Goal: Transaction & Acquisition: Book appointment/travel/reservation

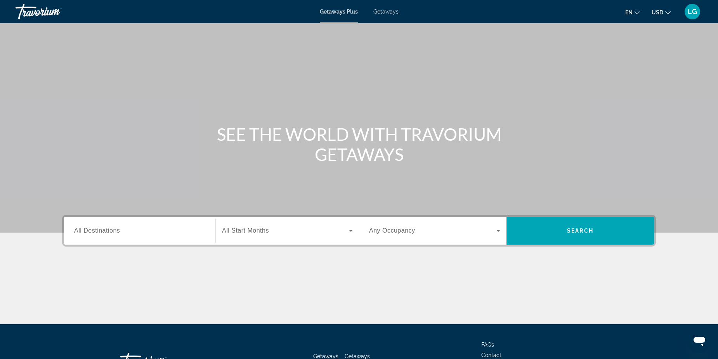
click at [388, 12] on span "Getaways" at bounding box center [385, 12] width 25 height 6
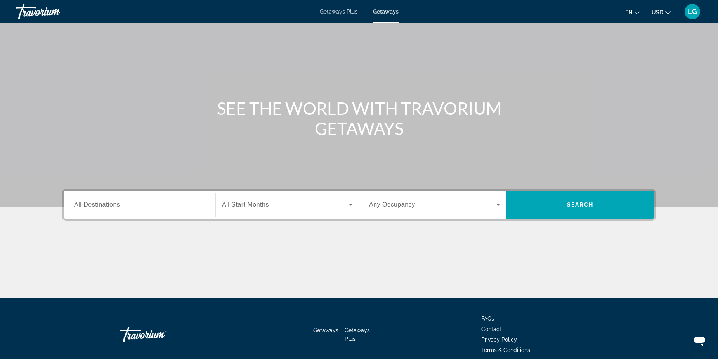
click at [161, 202] on input "Destination All Destinations" at bounding box center [139, 205] width 131 height 9
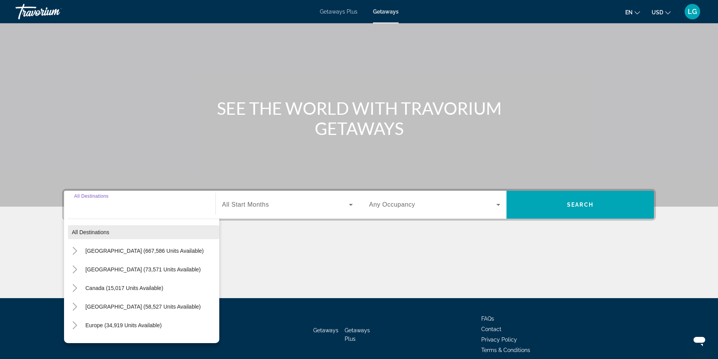
scroll to position [60, 0]
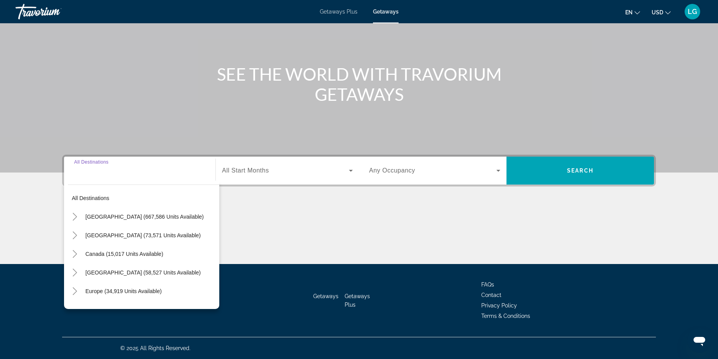
drag, startPoint x: 120, startPoint y: 234, endPoint x: 257, endPoint y: 225, distance: 137.3
click at [121, 234] on span "[GEOGRAPHIC_DATA] (73,571 units available)" at bounding box center [142, 235] width 115 height 6
type input "**********"
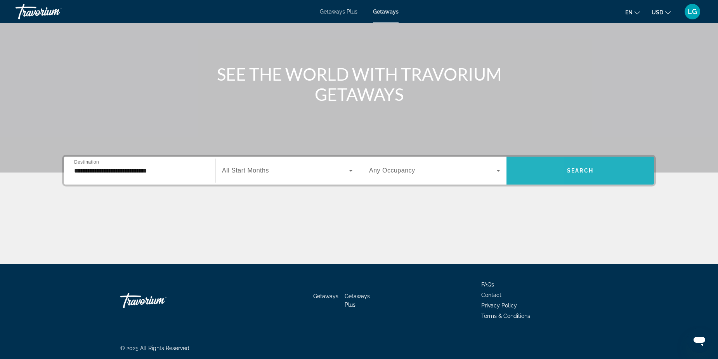
click at [510, 172] on span "Search widget" at bounding box center [579, 170] width 147 height 19
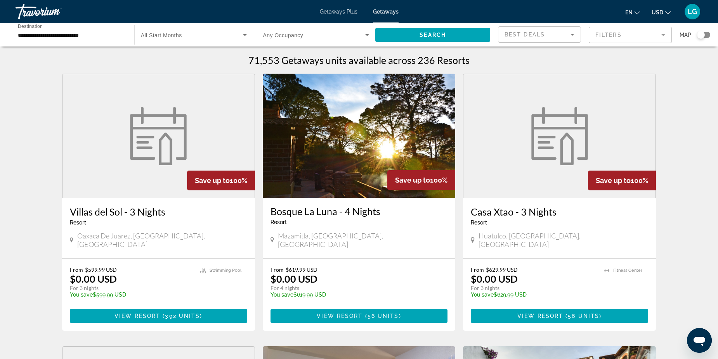
click at [669, 35] on mat-form-field "Filters" at bounding box center [630, 35] width 83 height 16
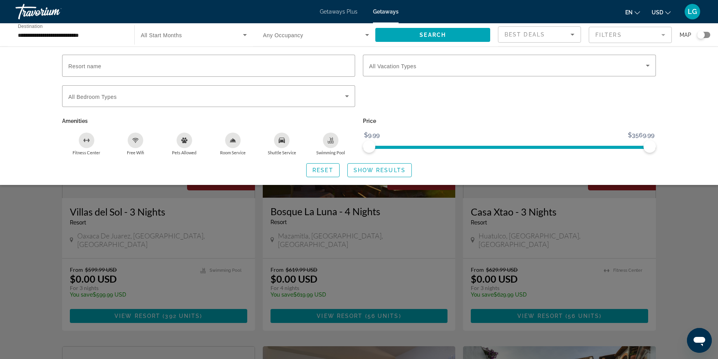
click at [330, 11] on span "Getaways Plus" at bounding box center [339, 12] width 38 height 6
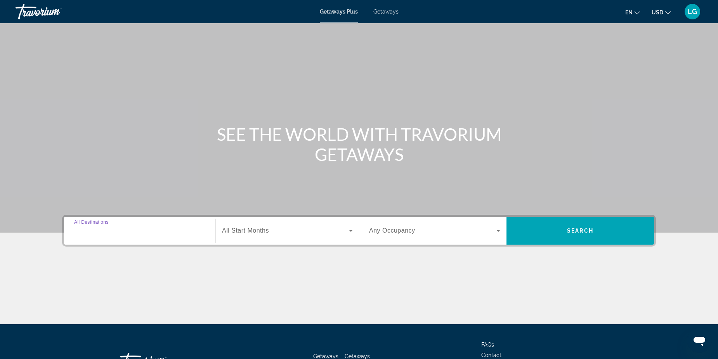
click at [179, 228] on input "Destination All Destinations" at bounding box center [139, 231] width 131 height 9
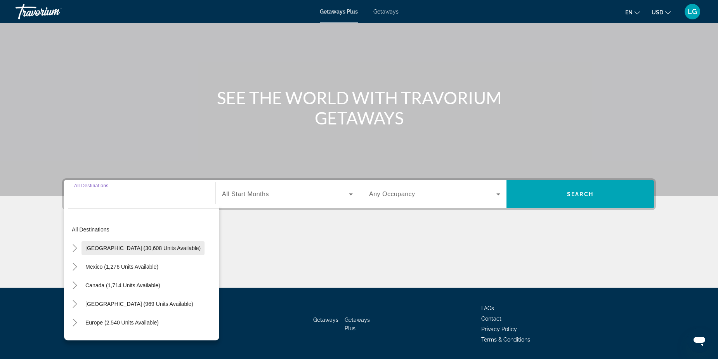
scroll to position [60, 0]
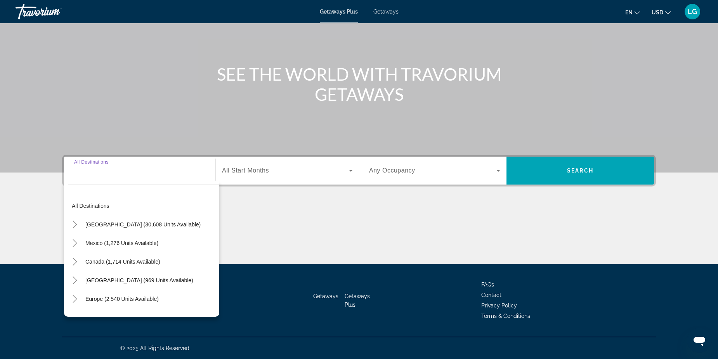
click at [248, 225] on div "Main content" at bounding box center [359, 235] width 594 height 58
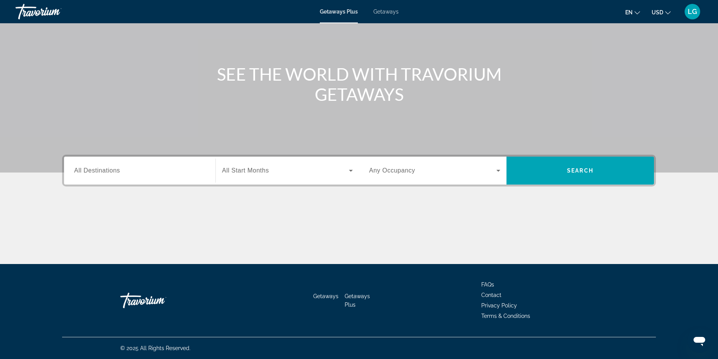
scroll to position [58, 0]
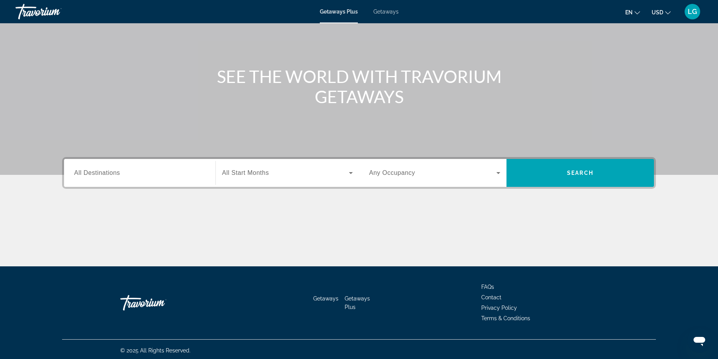
click at [303, 172] on span "Search widget" at bounding box center [285, 172] width 127 height 9
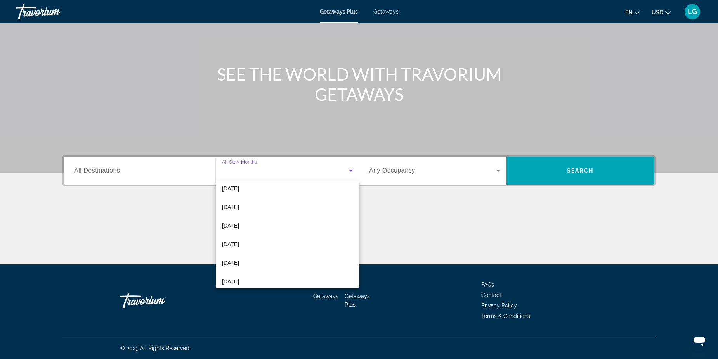
scroll to position [160, 0]
click at [399, 227] on div at bounding box center [359, 179] width 718 height 359
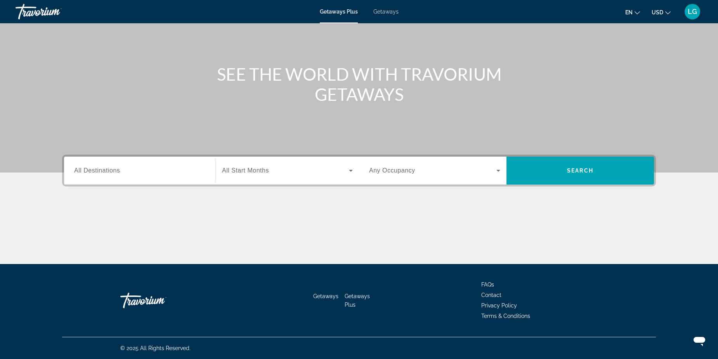
click at [322, 179] on div "Search widget" at bounding box center [287, 171] width 131 height 22
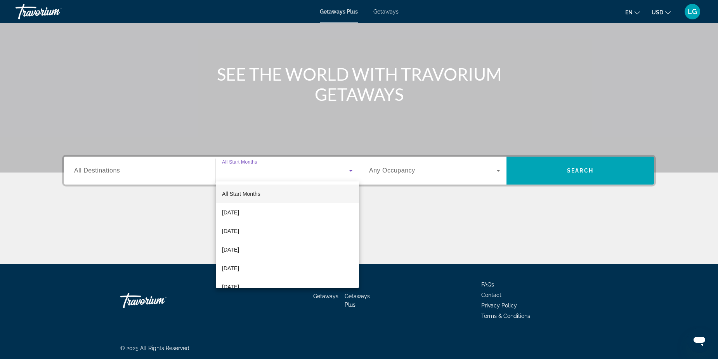
click at [488, 211] on div at bounding box center [359, 179] width 718 height 359
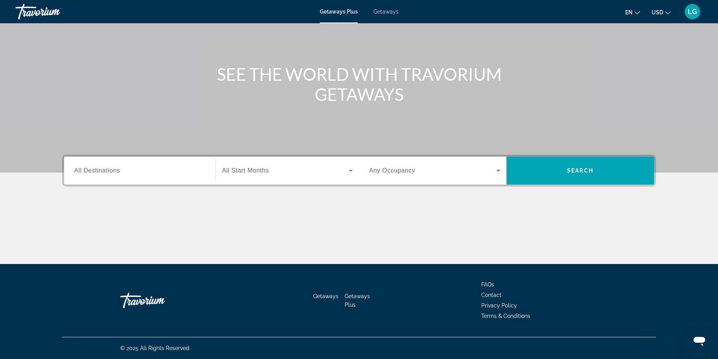
click at [170, 176] on div "Search widget" at bounding box center [139, 171] width 131 height 22
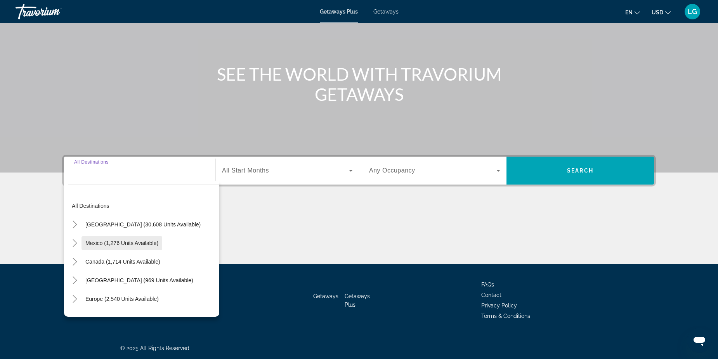
click at [147, 249] on span "Search widget" at bounding box center [121, 243] width 81 height 19
type input "**********"
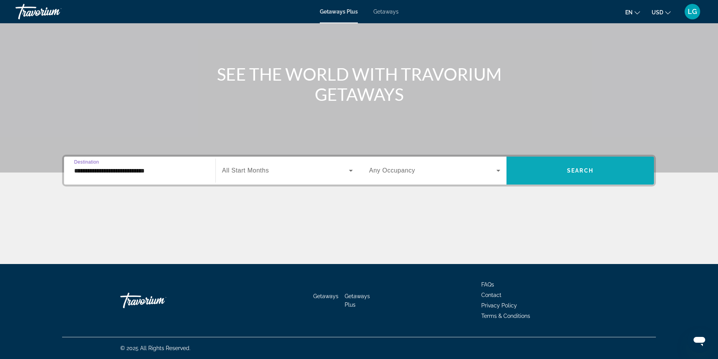
click at [565, 177] on span "Search widget" at bounding box center [579, 170] width 147 height 19
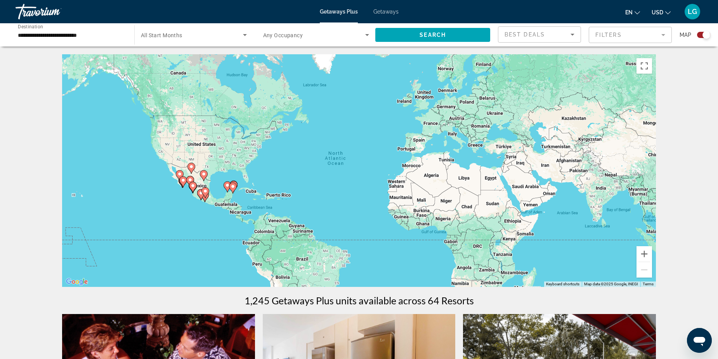
click at [636, 29] on mat-form-field "Filters" at bounding box center [630, 35] width 83 height 16
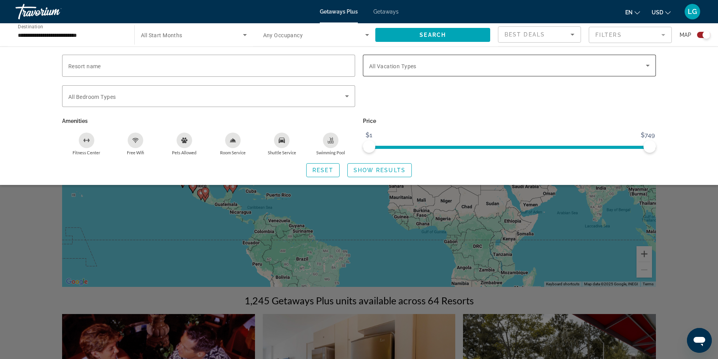
click at [402, 71] on div "Search widget" at bounding box center [509, 66] width 281 height 22
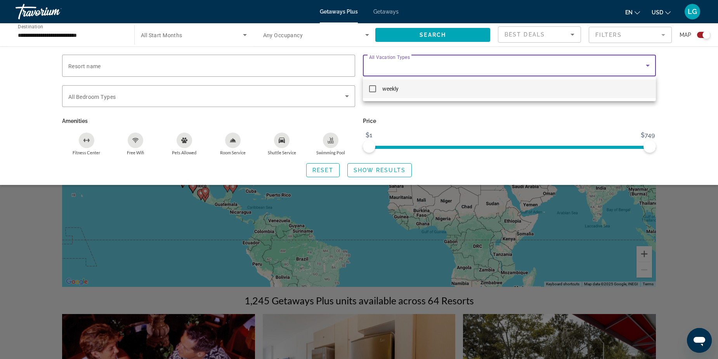
click at [394, 118] on div at bounding box center [359, 179] width 718 height 359
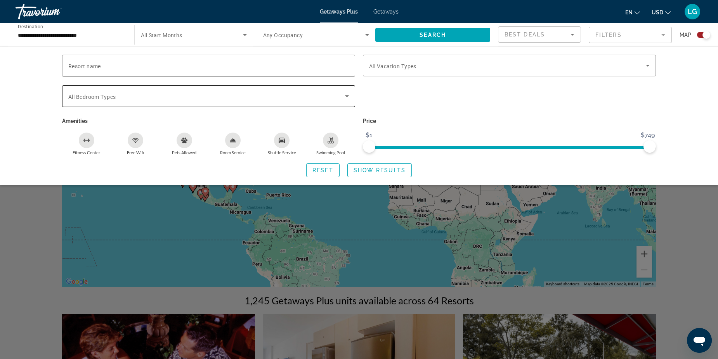
click at [243, 85] on div "Search widget" at bounding box center [208, 96] width 281 height 22
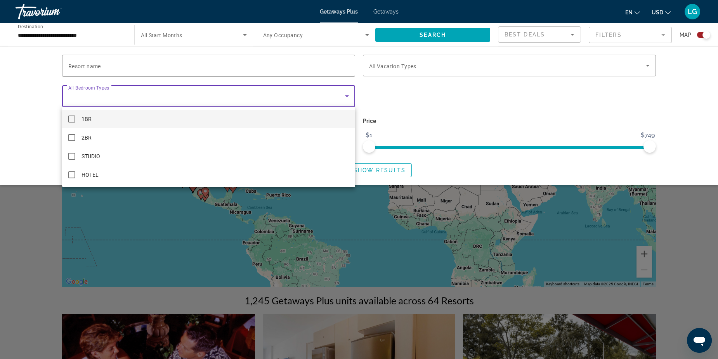
click at [414, 104] on div at bounding box center [359, 179] width 718 height 359
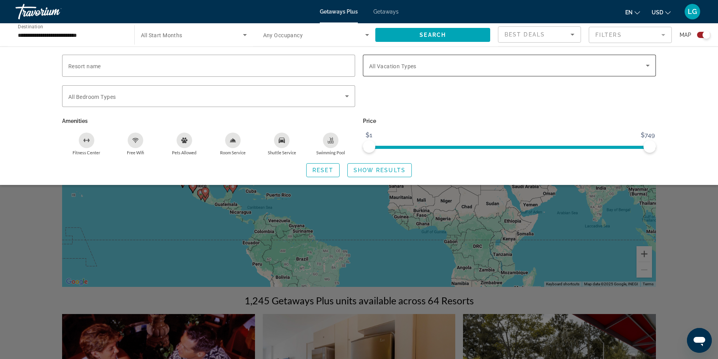
click at [404, 69] on div "Vacation Types All Vacation Types" at bounding box center [509, 66] width 281 height 22
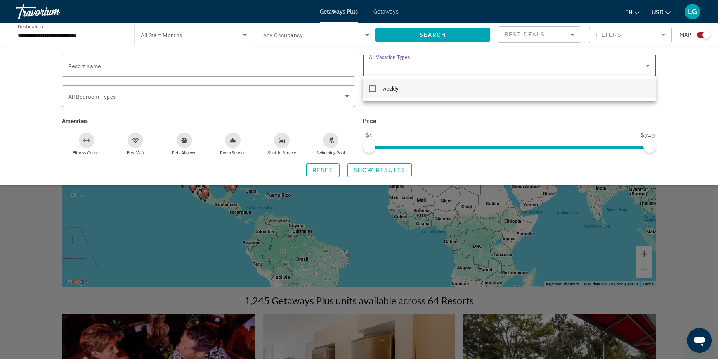
click at [447, 161] on div at bounding box center [359, 179] width 718 height 359
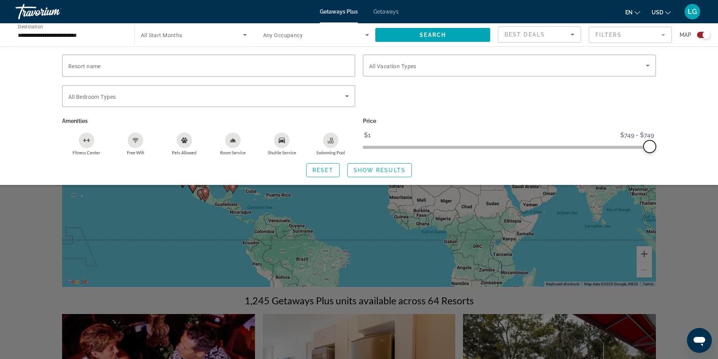
drag, startPoint x: 368, startPoint y: 145, endPoint x: 652, endPoint y: 145, distance: 284.0
click at [652, 145] on span "ngx-slider" at bounding box center [649, 146] width 12 height 12
drag, startPoint x: 647, startPoint y: 147, endPoint x: 499, endPoint y: 147, distance: 148.2
click at [499, 147] on span "ngx-slider" at bounding box center [499, 146] width 12 height 12
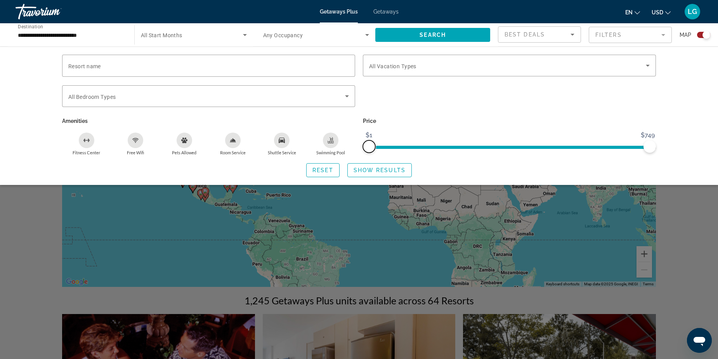
drag, startPoint x: 500, startPoint y: 147, endPoint x: 307, endPoint y: 148, distance: 193.2
click at [307, 148] on div "Resort name Vacation Types All Vacation Types Bedroom Types All Bedroom Types A…" at bounding box center [358, 105] width 601 height 101
click at [463, 171] on div "Reset Show Results" at bounding box center [359, 170] width 594 height 14
click at [57, 265] on div "Search widget" at bounding box center [359, 237] width 718 height 243
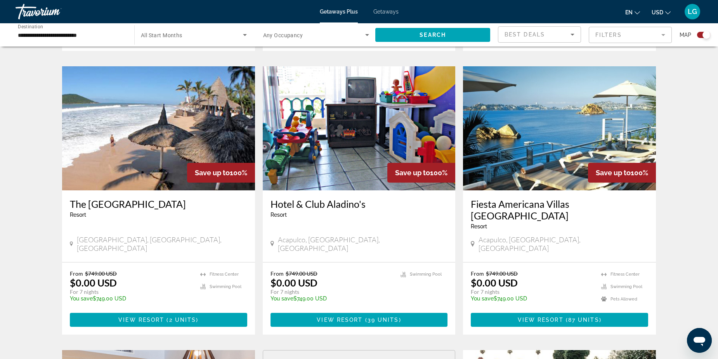
scroll to position [815, 0]
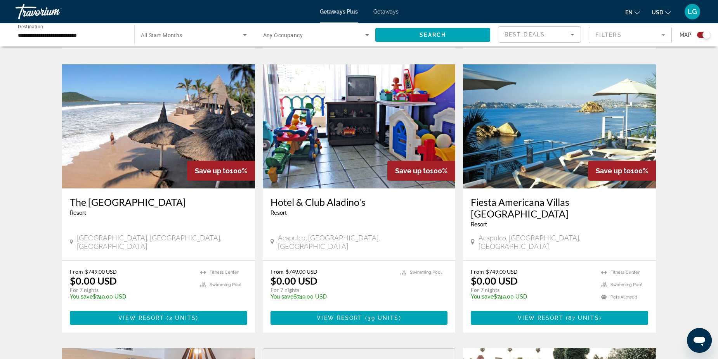
click at [248, 30] on div "Start Month All Start Months" at bounding box center [194, 35] width 118 height 22
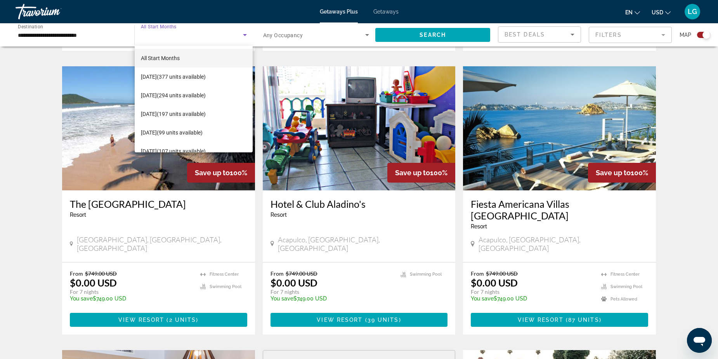
scroll to position [812, 0]
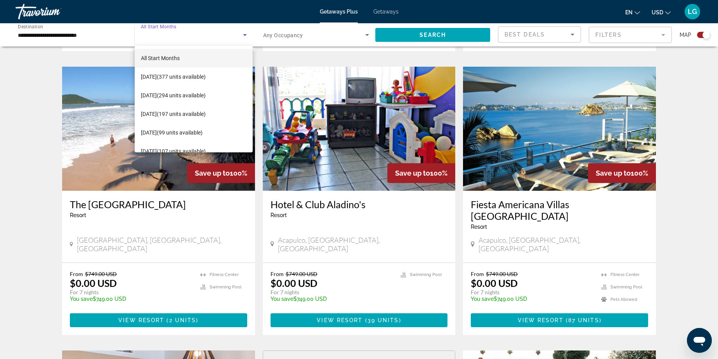
click at [66, 38] on div at bounding box center [359, 179] width 718 height 359
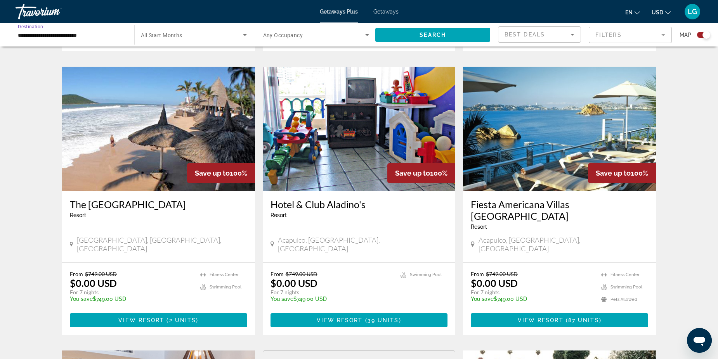
click at [107, 35] on input "**********" at bounding box center [71, 35] width 106 height 9
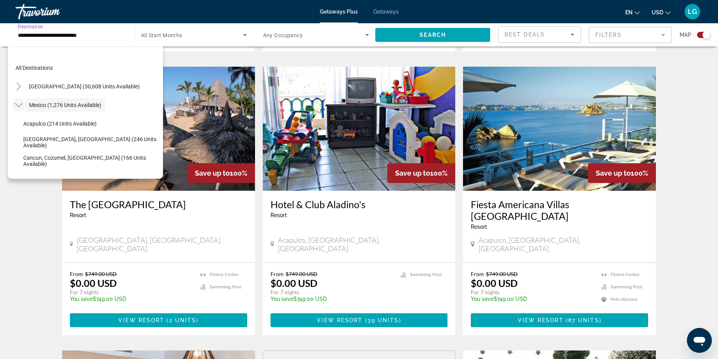
click at [19, 103] on icon "Toggle Mexico (1,276 units available)" at bounding box center [19, 105] width 8 height 8
click at [31, 140] on span "[GEOGRAPHIC_DATA] (969 units available)" at bounding box center [80, 142] width 103 height 6
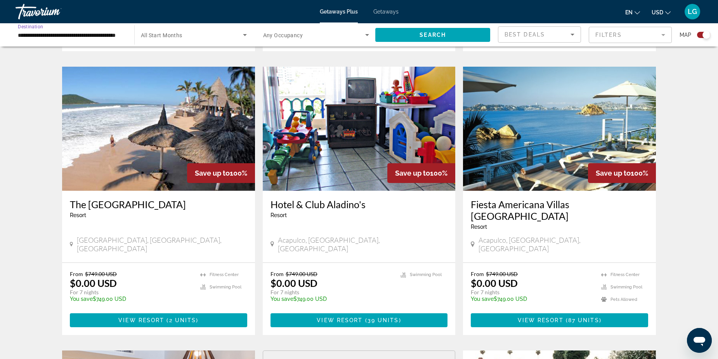
click at [108, 35] on input "**********" at bounding box center [71, 35] width 106 height 9
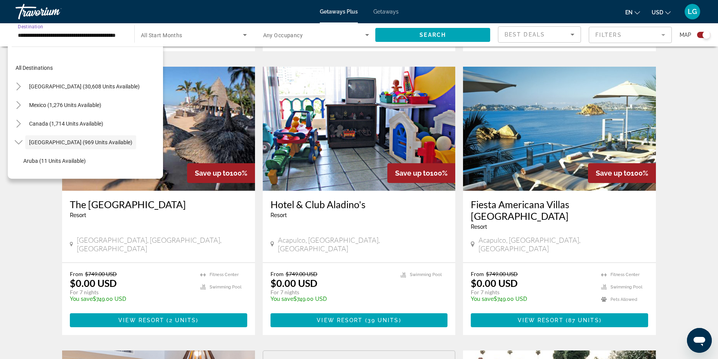
scroll to position [28, 0]
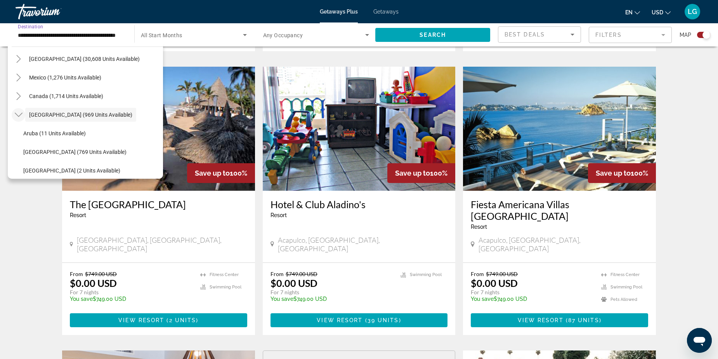
click at [16, 114] on icon "Toggle Caribbean & Atlantic Islands (969 units available)" at bounding box center [19, 115] width 8 height 8
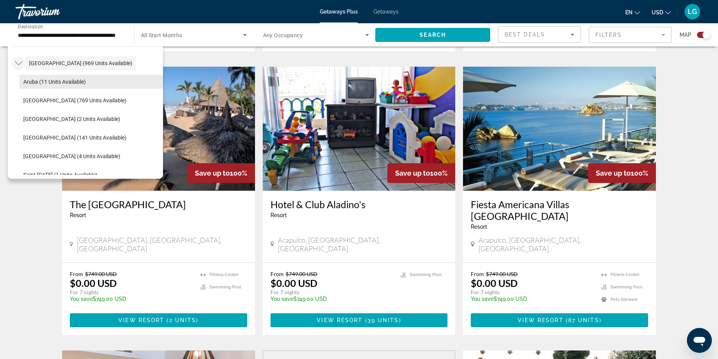
scroll to position [92, 0]
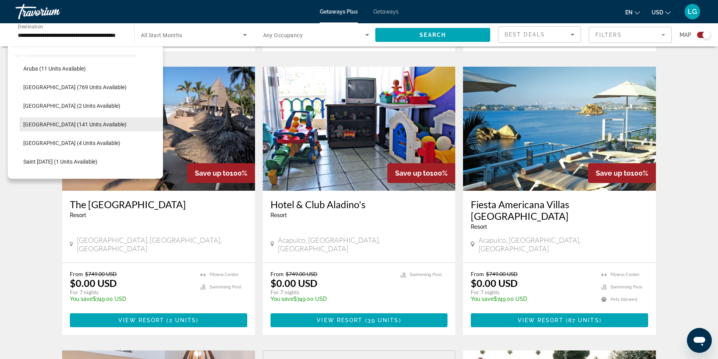
click at [53, 125] on span "[GEOGRAPHIC_DATA] (141 units available)" at bounding box center [74, 124] width 103 height 6
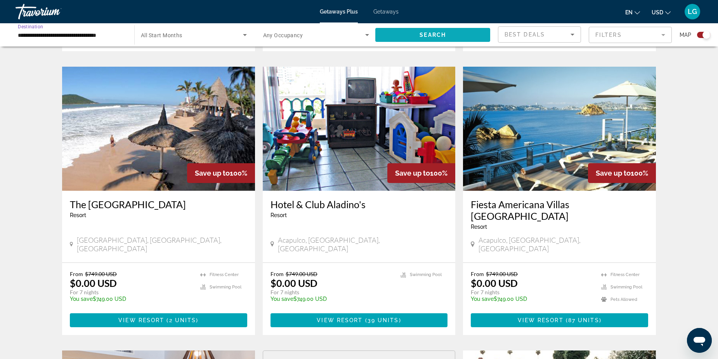
click at [435, 30] on span "Search widget" at bounding box center [432, 35] width 115 height 19
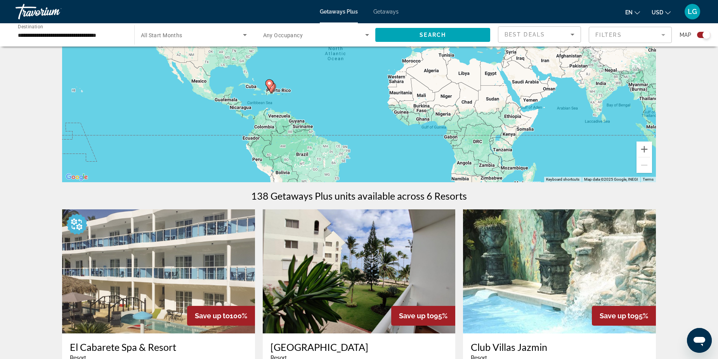
scroll to position [116, 0]
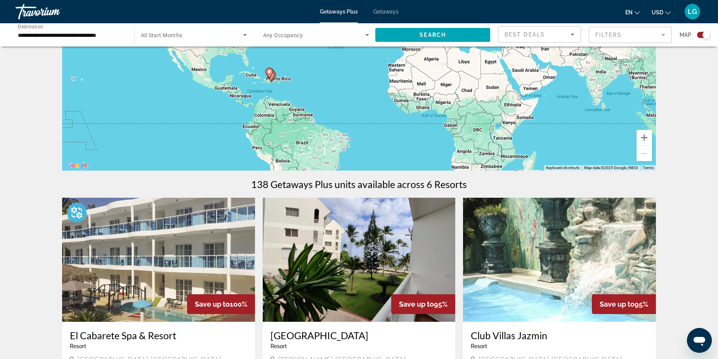
click at [651, 35] on mat-form-field "Filters" at bounding box center [630, 35] width 83 height 16
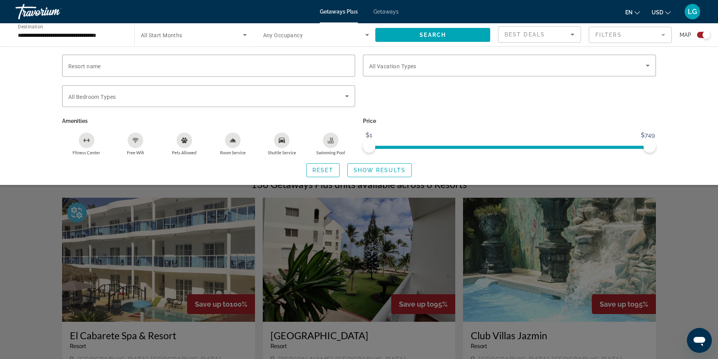
click at [334, 137] on div "Swimming Pool" at bounding box center [331, 141] width 16 height 16
click at [385, 174] on span "Search widget" at bounding box center [380, 170] width 64 height 19
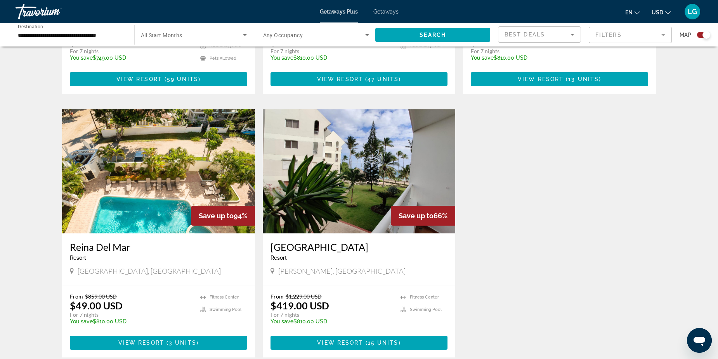
scroll to position [478, 0]
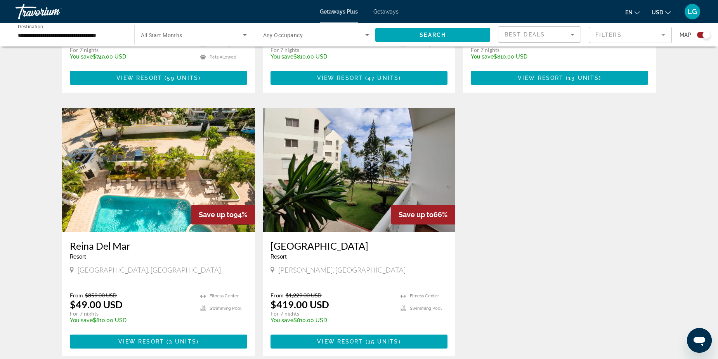
click at [87, 43] on div "**********" at bounding box center [71, 35] width 106 height 22
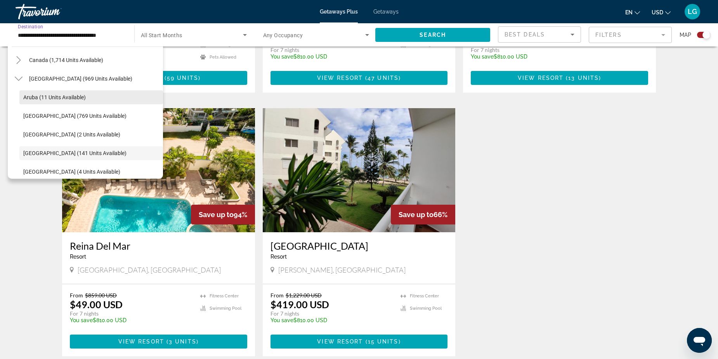
scroll to position [50, 0]
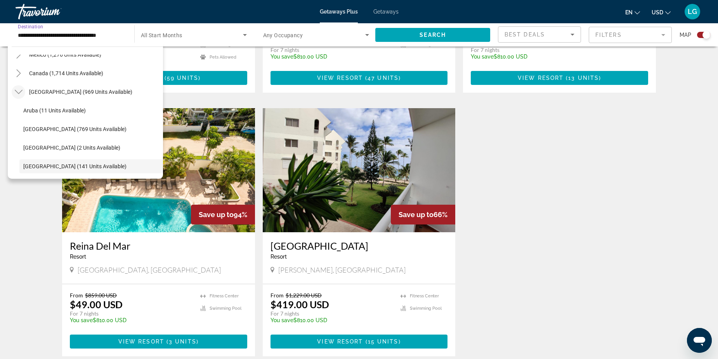
click at [13, 95] on mat-icon "Toggle Caribbean & Atlantic Islands (969 units available)" at bounding box center [19, 92] width 14 height 14
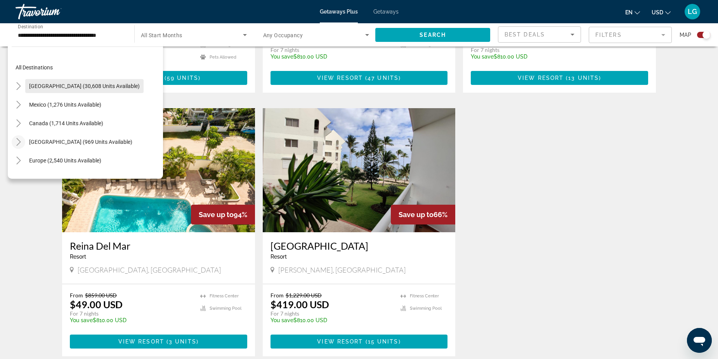
scroll to position [0, 0]
click at [58, 109] on span "Search widget" at bounding box center [65, 105] width 80 height 19
type input "**********"
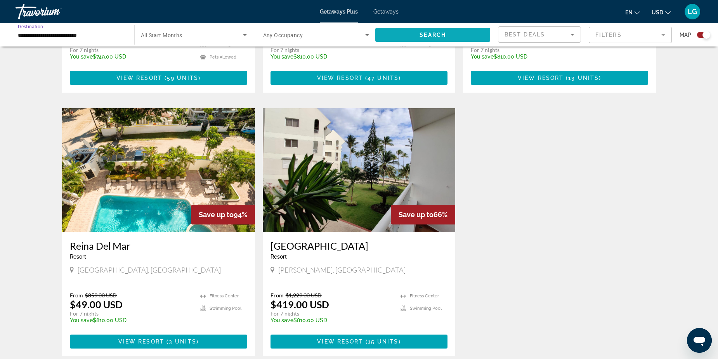
click at [411, 35] on span "Search widget" at bounding box center [432, 35] width 115 height 19
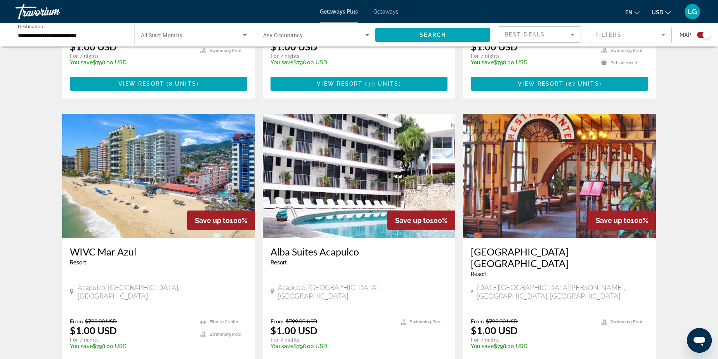
scroll to position [1048, 0]
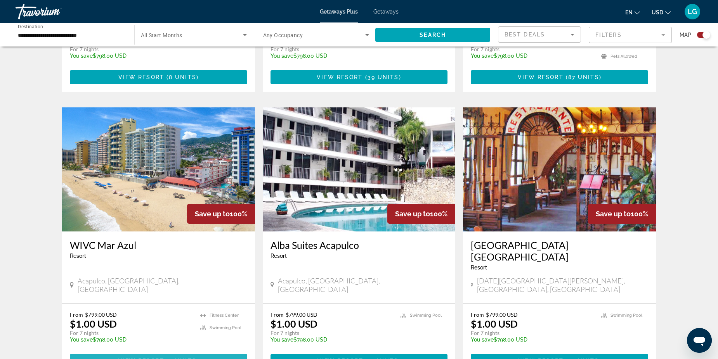
click at [148, 358] on span "View Resort" at bounding box center [141, 361] width 46 height 6
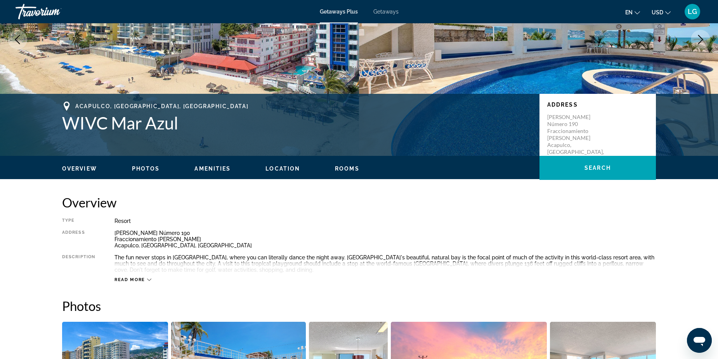
scroll to position [129, 0]
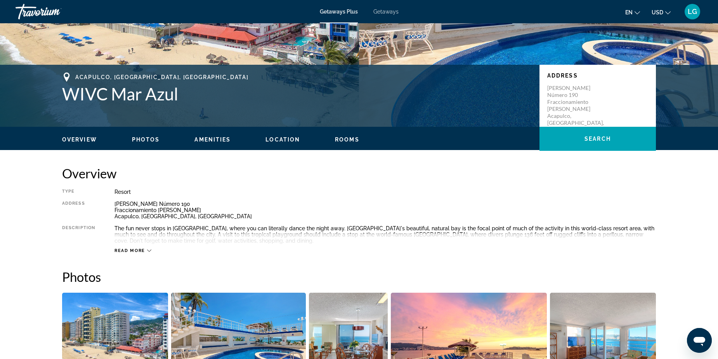
click at [156, 252] on div "Read more" at bounding box center [384, 242] width 541 height 21
click at [139, 249] on span "Read more" at bounding box center [129, 250] width 31 height 5
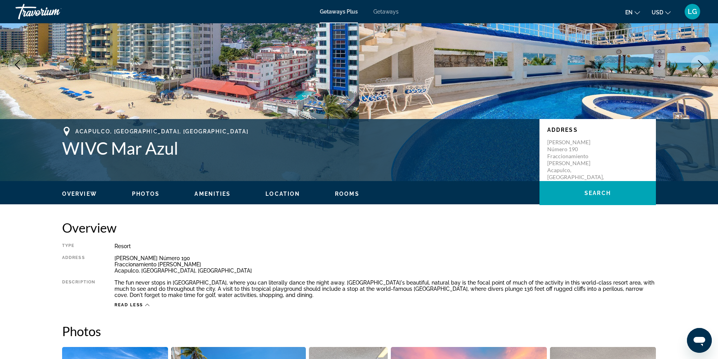
scroll to position [104, 0]
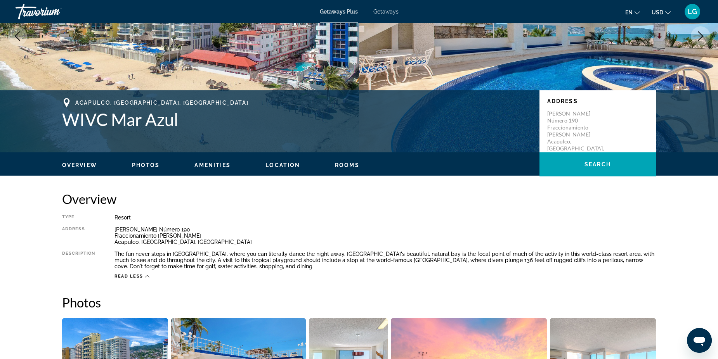
click at [278, 164] on span "Location" at bounding box center [282, 165] width 35 height 6
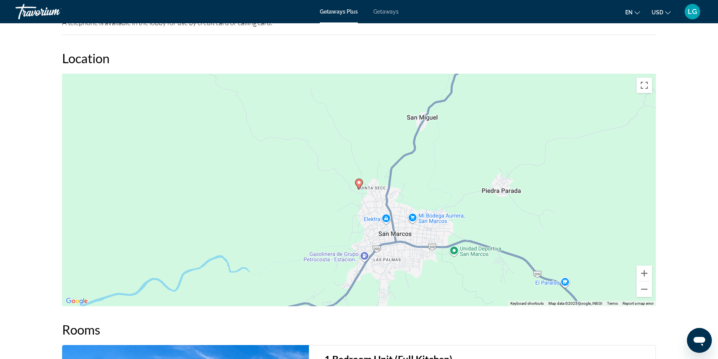
scroll to position [965, 0]
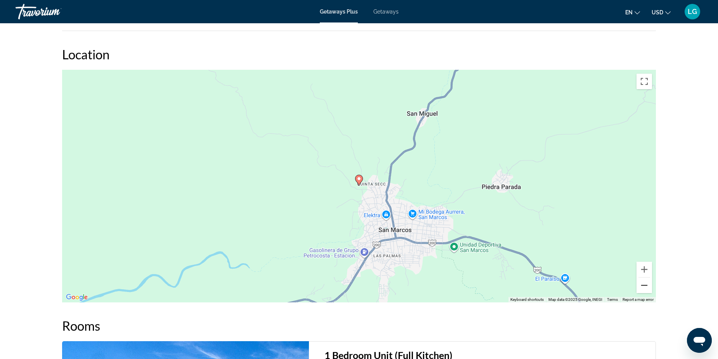
drag, startPoint x: 644, startPoint y: 288, endPoint x: 651, endPoint y: 285, distance: 7.6
click at [644, 289] on button "Zoom out" at bounding box center [644, 286] width 16 height 16
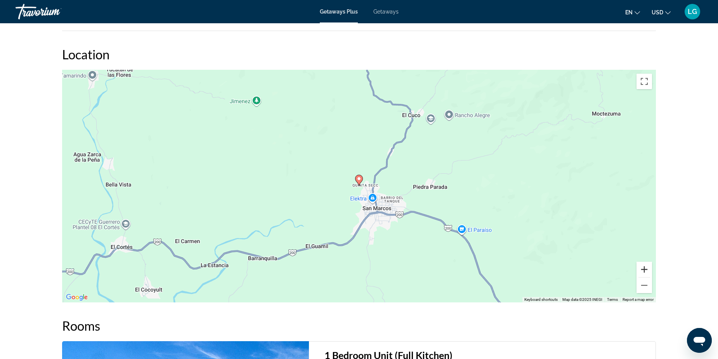
click at [644, 268] on button "Zoom in" at bounding box center [644, 270] width 16 height 16
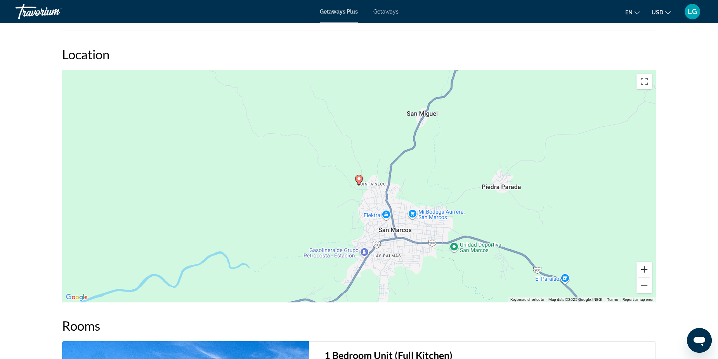
click at [644, 270] on button "Zoom in" at bounding box center [644, 270] width 16 height 16
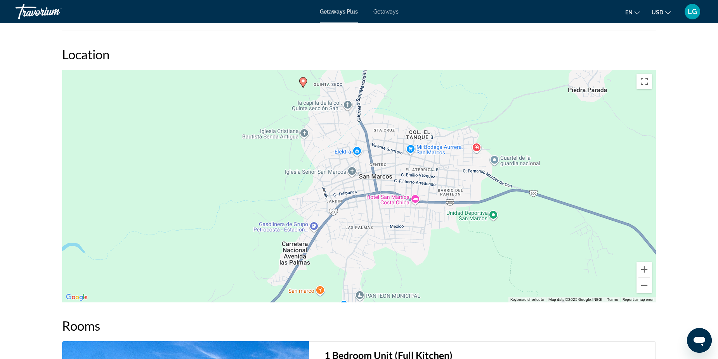
drag, startPoint x: 494, startPoint y: 219, endPoint x: 450, endPoint y: 152, distance: 80.2
click at [450, 152] on div "To activate drag with keyboard, press Alt + Enter. Once in keyboard drag state,…" at bounding box center [359, 186] width 594 height 233
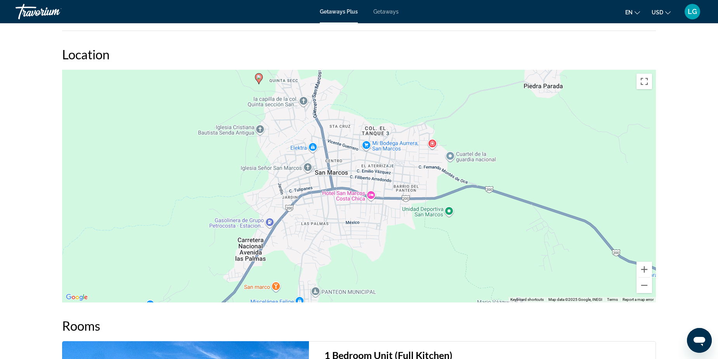
drag, startPoint x: 408, startPoint y: 182, endPoint x: 426, endPoint y: 238, distance: 59.1
click at [426, 238] on div "To activate drag with keyboard, press Alt + Enter. Once in keyboard drag state,…" at bounding box center [359, 186] width 594 height 233
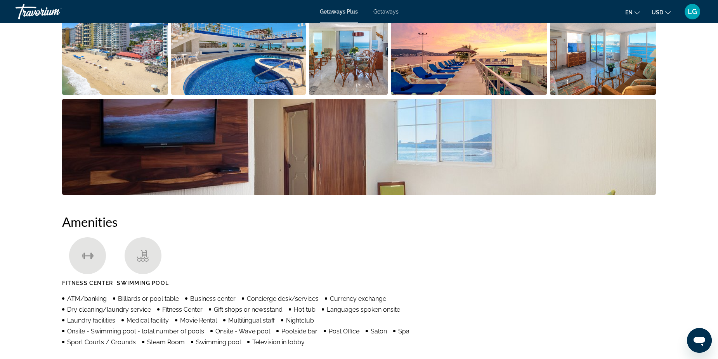
scroll to position [421, 0]
